Goal: Transaction & Acquisition: Purchase product/service

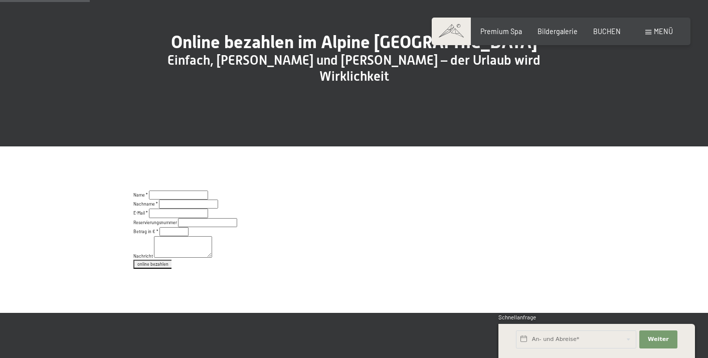
scroll to position [99, 0]
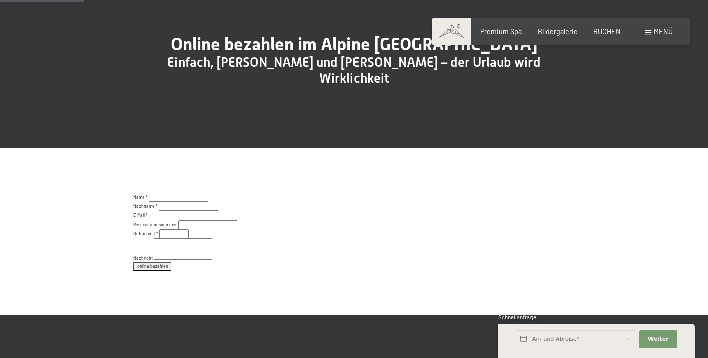
click at [173, 202] on input "text" at bounding box center [178, 197] width 59 height 9
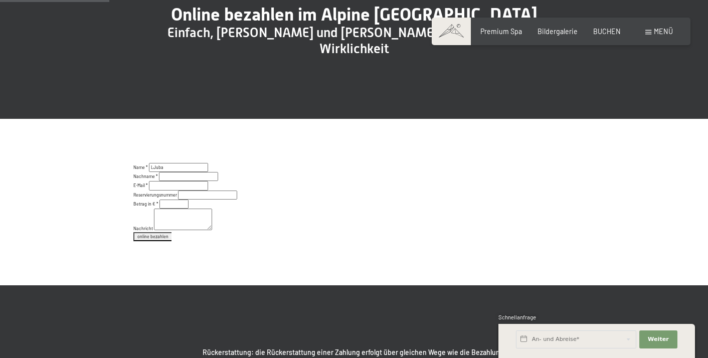
scroll to position [129, 0]
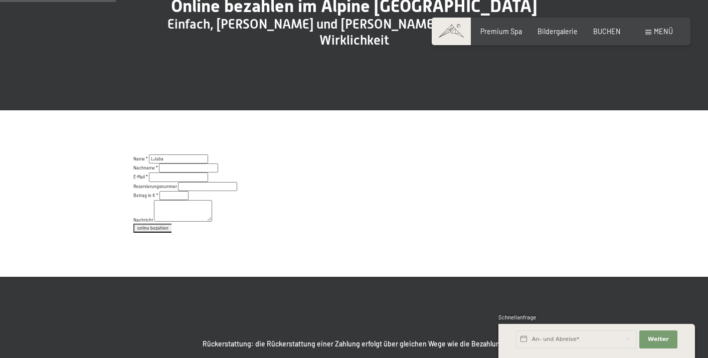
click at [166, 163] on input "LJuba" at bounding box center [178, 158] width 59 height 9
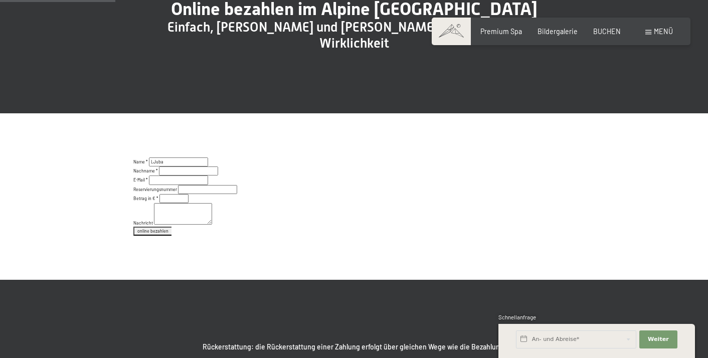
scroll to position [132, 0]
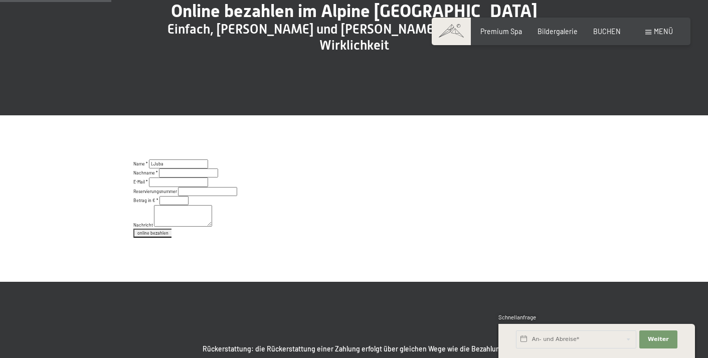
click at [169, 168] on input "LJuba" at bounding box center [178, 163] width 59 height 9
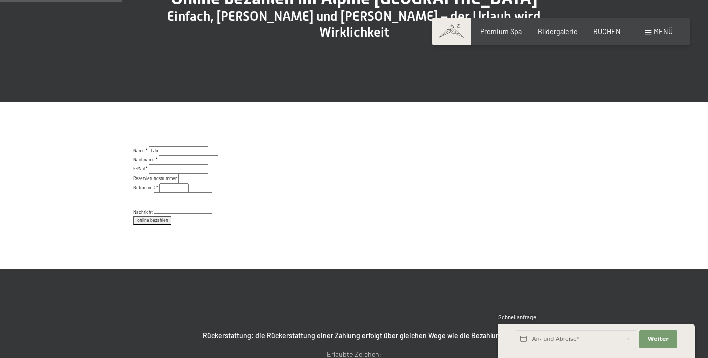
scroll to position [146, 0]
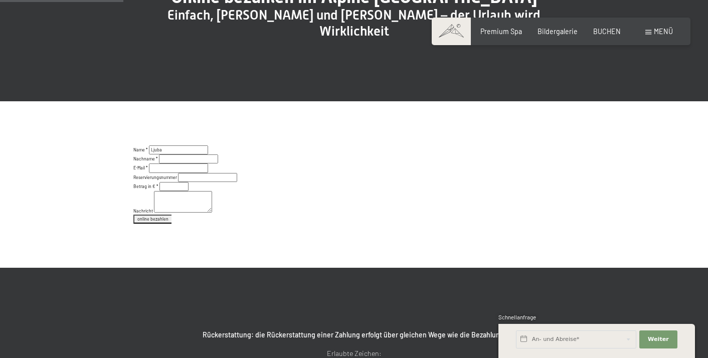
type input "Ljuba"
click at [170, 163] on input "text" at bounding box center [188, 158] width 59 height 9
type input "Goger"
click at [164, 172] on input "text" at bounding box center [178, 167] width 59 height 9
type input "[EMAIL_ADDRESS][PERSON_NAME][DOMAIN_NAME]"
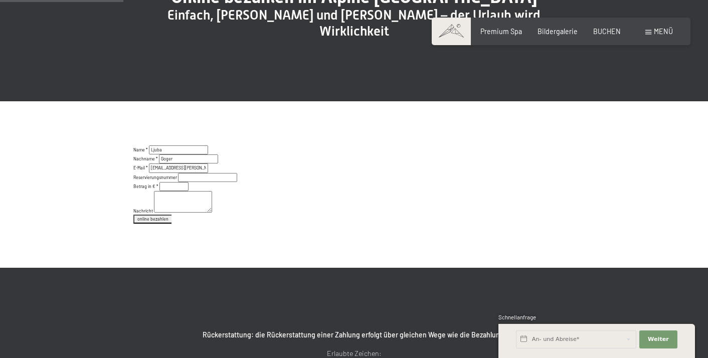
click at [188, 182] on input "text" at bounding box center [207, 177] width 59 height 9
type input "R68520"
click at [180, 191] on input "1" at bounding box center [173, 186] width 29 height 9
type input "0"
click at [180, 191] on input "0" at bounding box center [173, 186] width 29 height 9
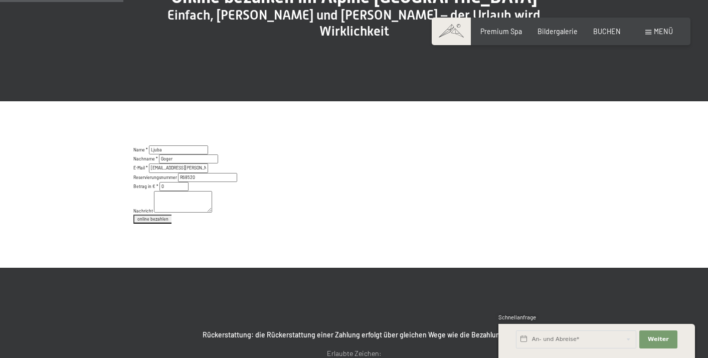
type input "R68520"
drag, startPoint x: 171, startPoint y: 191, endPoint x: 152, endPoint y: 191, distance: 19.1
click at [159, 191] on input "0" at bounding box center [173, 186] width 29 height 9
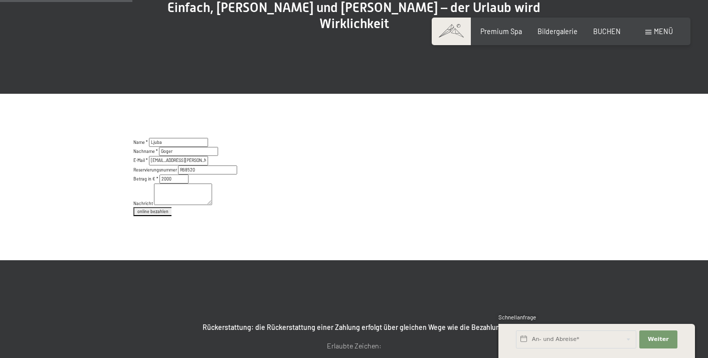
scroll to position [158, 0]
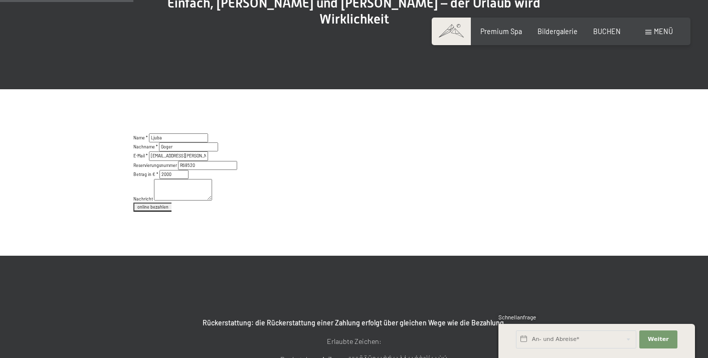
type input "2000"
click at [162, 193] on textarea at bounding box center [183, 190] width 58 height 22
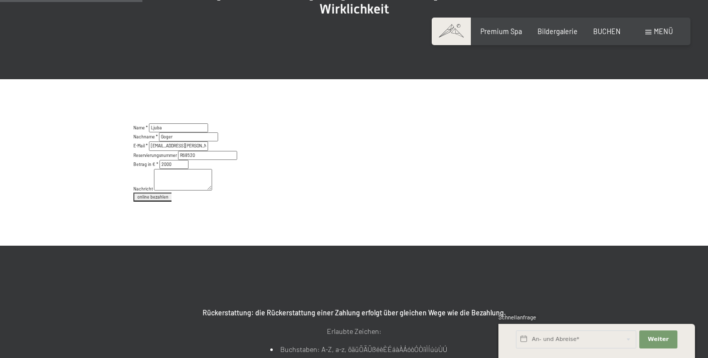
scroll to position [169, 0]
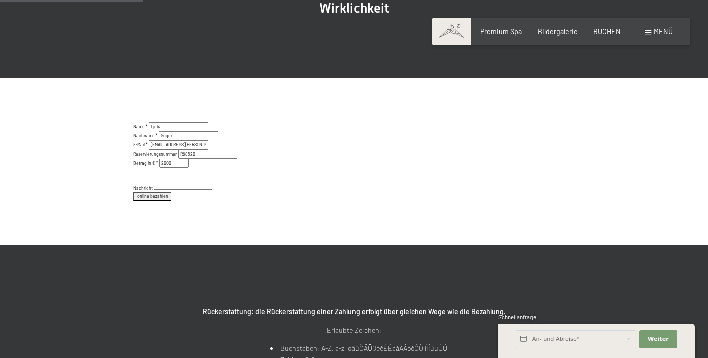
click at [150, 201] on button "online bezahlen" at bounding box center [152, 196] width 38 height 9
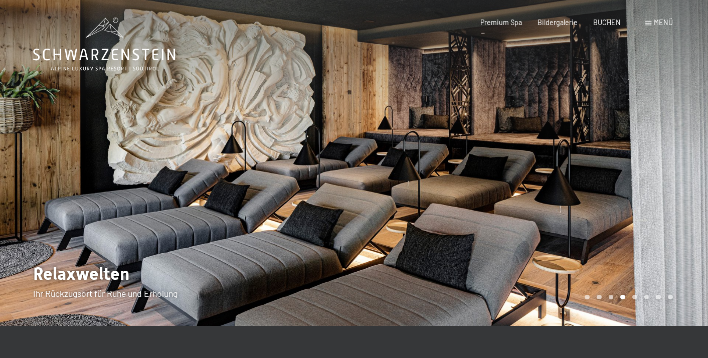
click at [663, 192] on div at bounding box center [531, 163] width 354 height 326
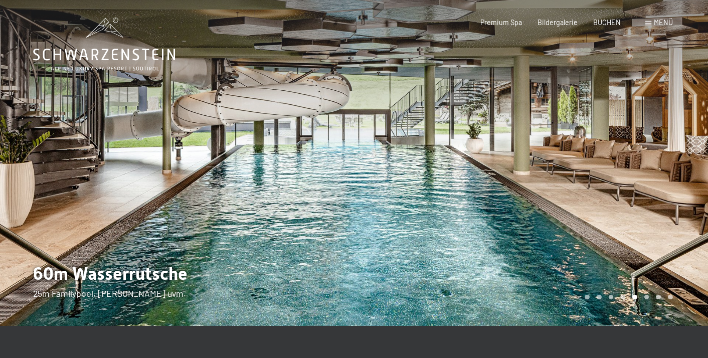
click at [663, 192] on div at bounding box center [531, 163] width 354 height 326
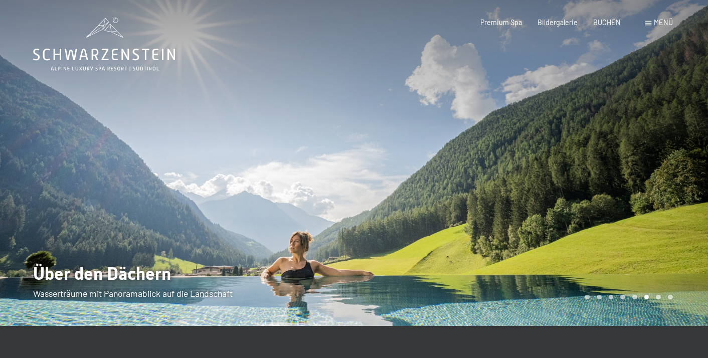
click at [663, 192] on div at bounding box center [531, 163] width 354 height 326
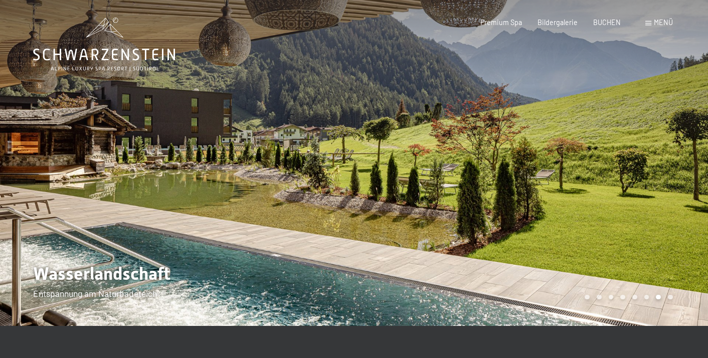
click at [663, 192] on div at bounding box center [531, 163] width 354 height 326
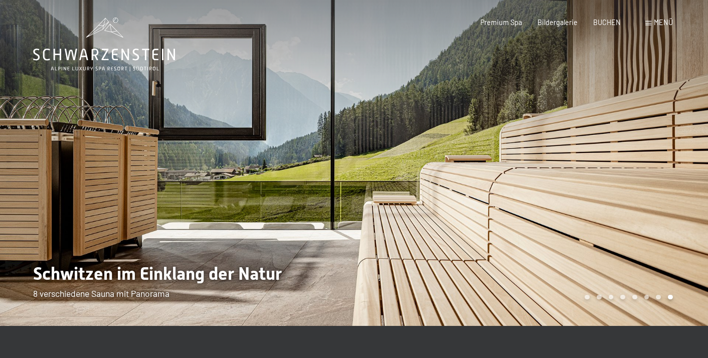
click at [663, 192] on div at bounding box center [531, 163] width 354 height 326
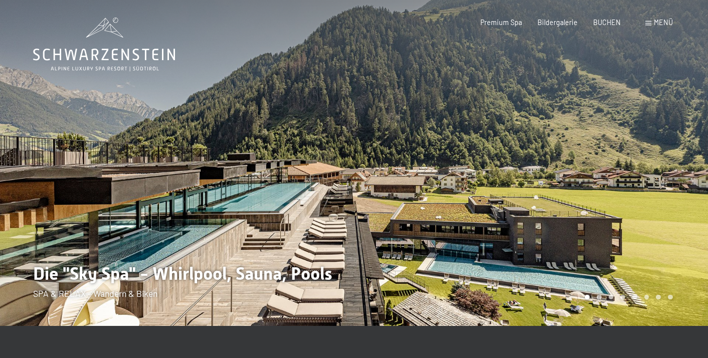
click at [663, 192] on div at bounding box center [531, 163] width 354 height 326
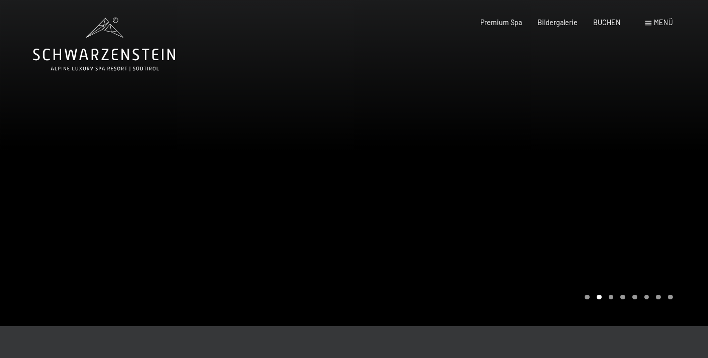
click at [663, 192] on div at bounding box center [531, 163] width 354 height 326
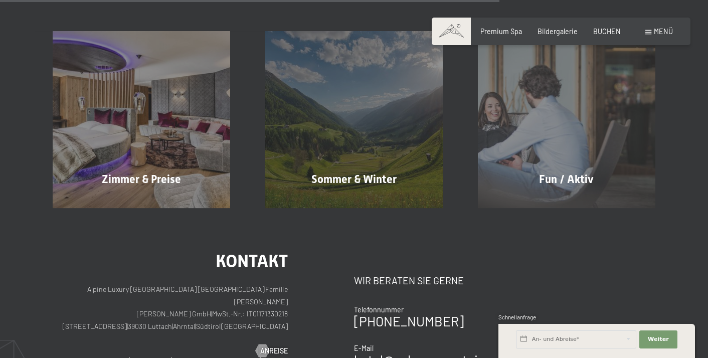
scroll to position [568, 0]
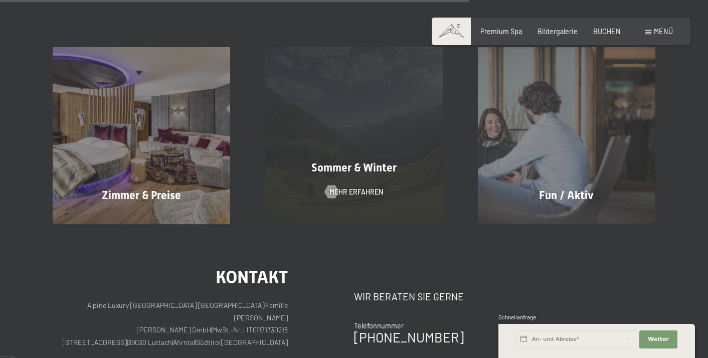
click at [401, 145] on div "Sommer & Winter Mehr erfahren" at bounding box center [354, 135] width 213 height 177
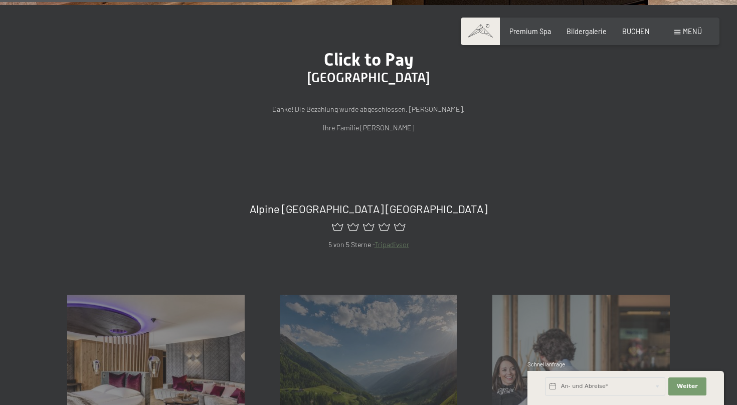
scroll to position [321, 0]
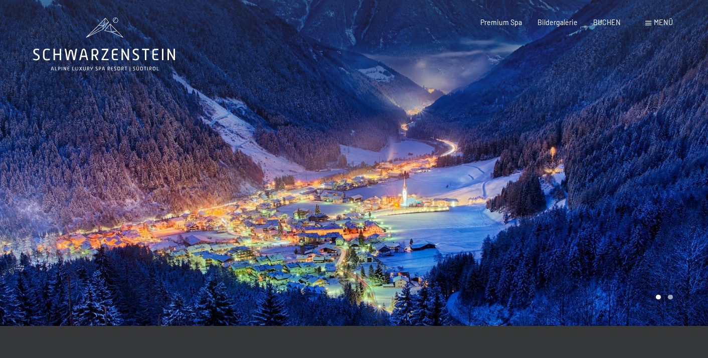
click at [585, 174] on div at bounding box center [531, 163] width 354 height 326
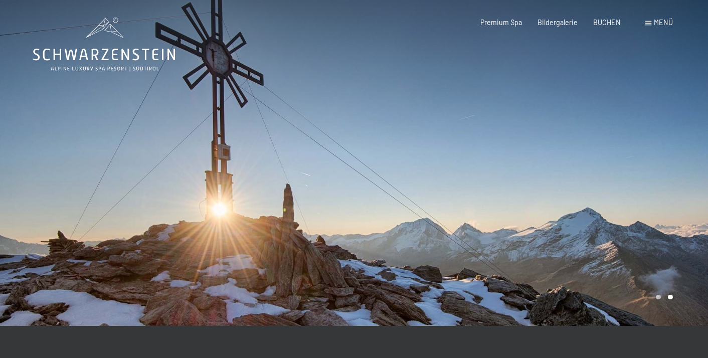
click at [585, 174] on div at bounding box center [531, 163] width 354 height 326
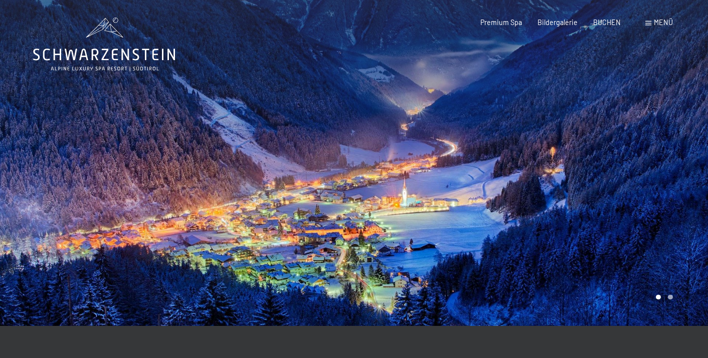
click at [585, 174] on div at bounding box center [531, 163] width 354 height 326
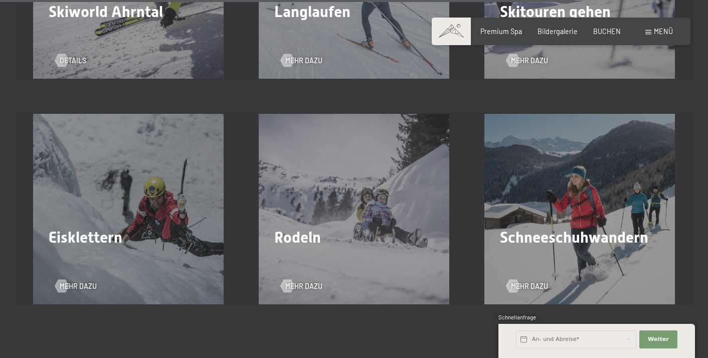
scroll to position [2454, 0]
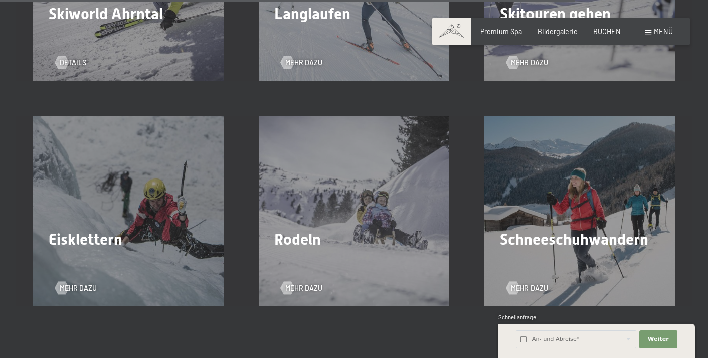
click at [585, 174] on div "Schneeschuhwandern Mehr dazu" at bounding box center [580, 211] width 226 height 191
click at [572, 230] on span "Schneeschuhwandern" at bounding box center [574, 239] width 148 height 18
click at [525, 258] on div "Schneeschuhwandern Mehr dazu" at bounding box center [580, 211] width 226 height 191
click at [517, 282] on div at bounding box center [513, 288] width 8 height 13
